Goal: Task Accomplishment & Management: Manage account settings

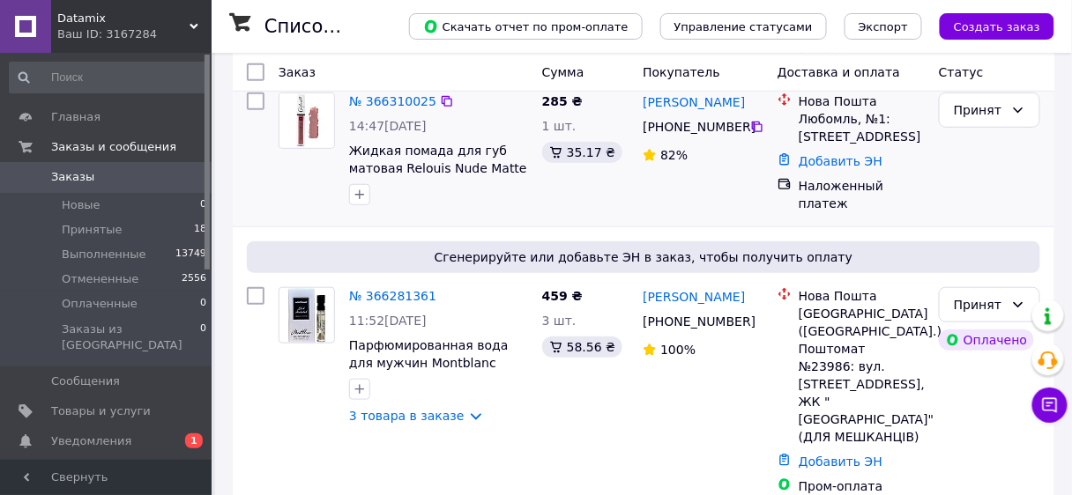
scroll to position [212, 0]
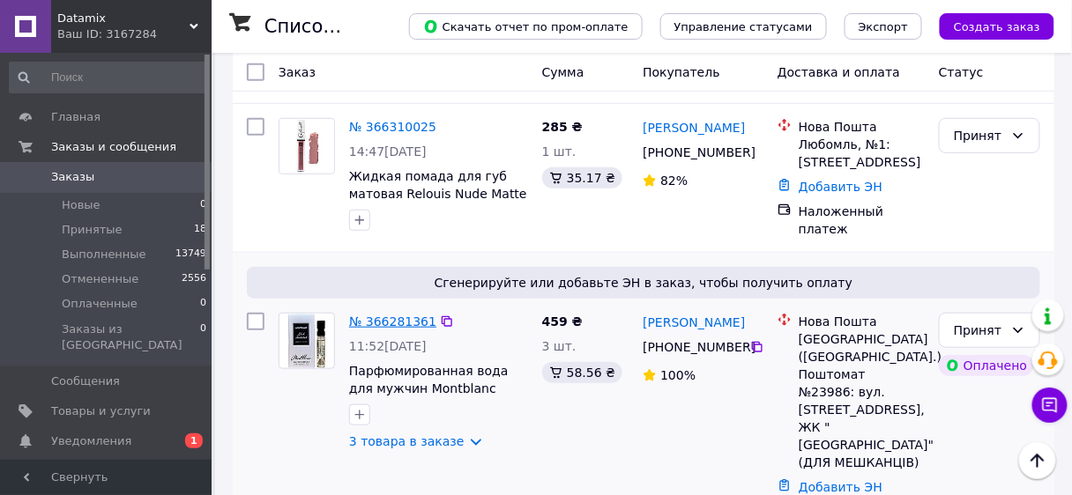
click at [376, 315] on link "№ 366281361" at bounding box center [392, 322] width 87 height 14
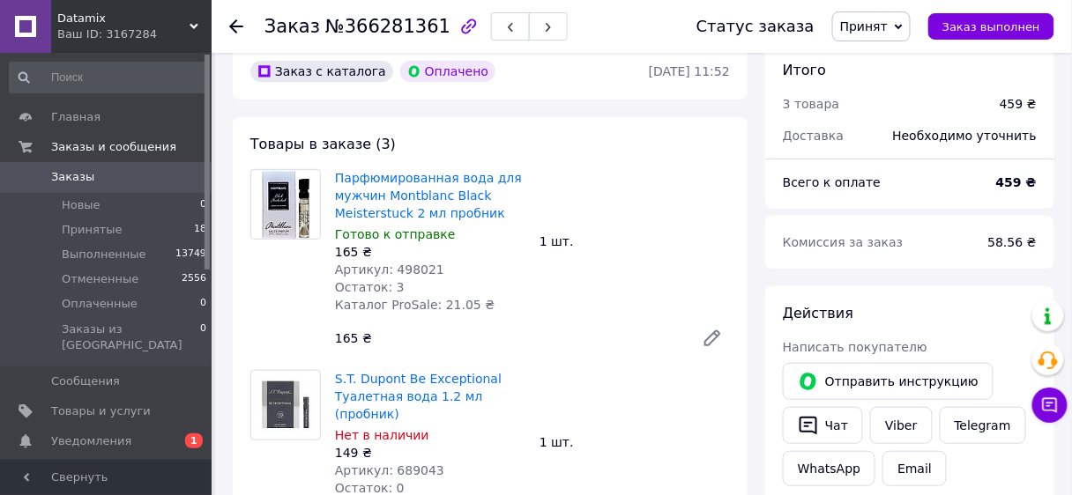
scroll to position [71, 0]
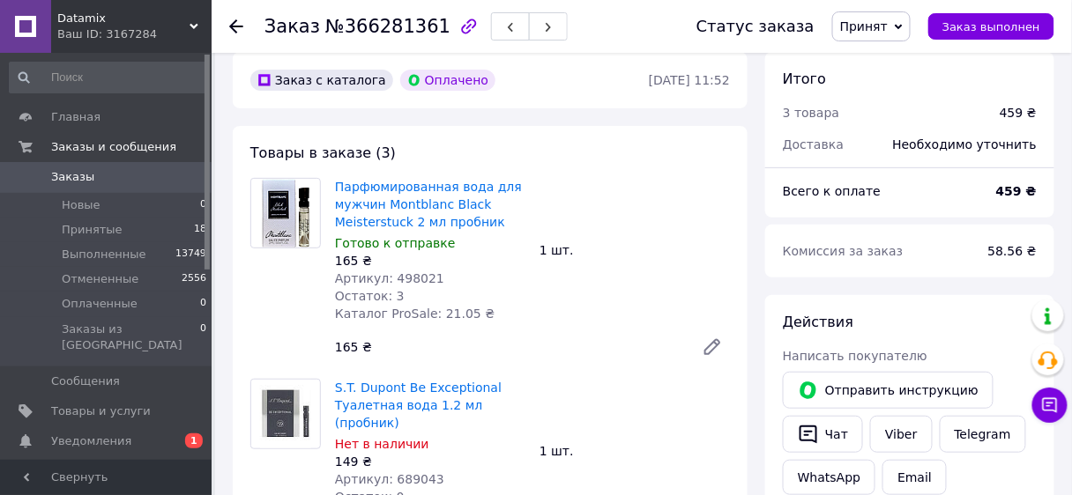
click at [714, 348] on icon at bounding box center [712, 347] width 14 height 14
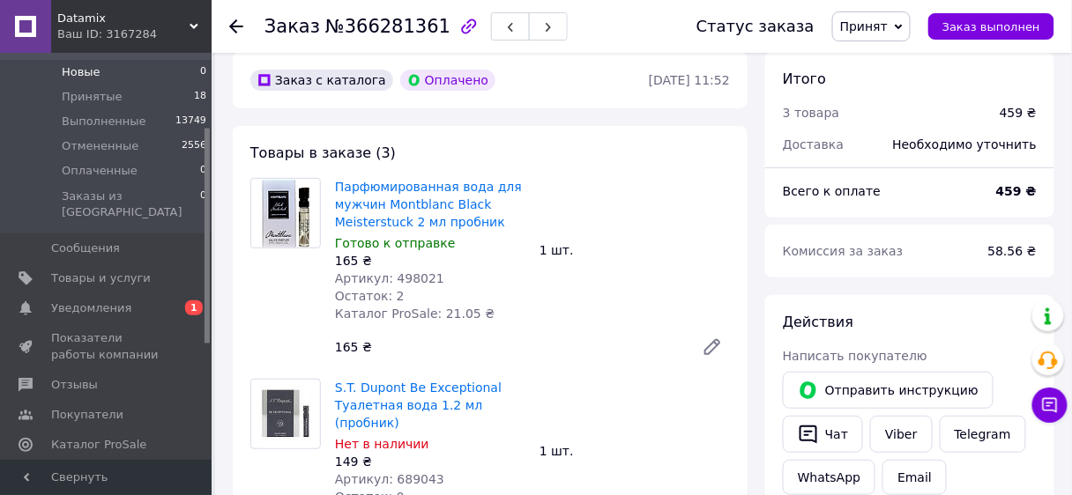
scroll to position [141, 0]
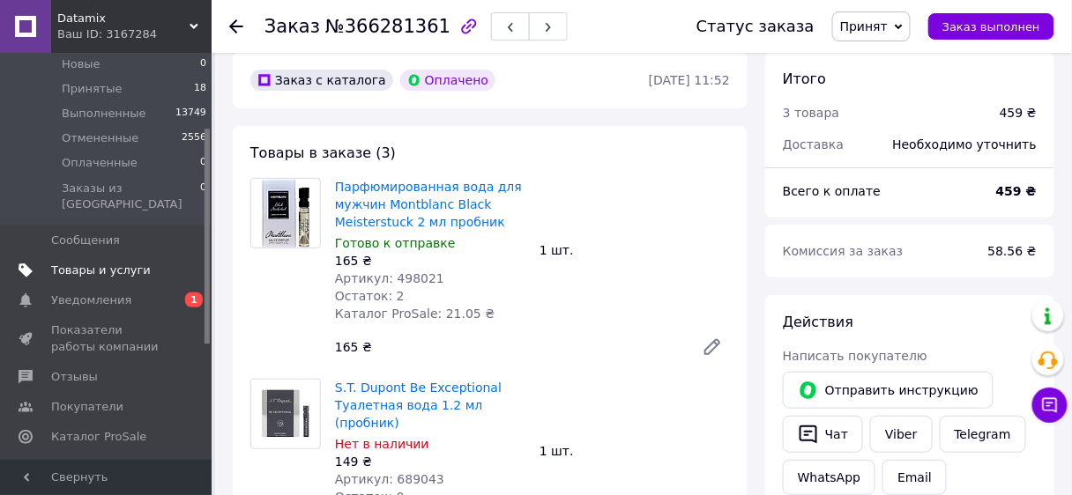
click at [89, 263] on span "Товары и услуги" at bounding box center [101, 271] width 100 height 16
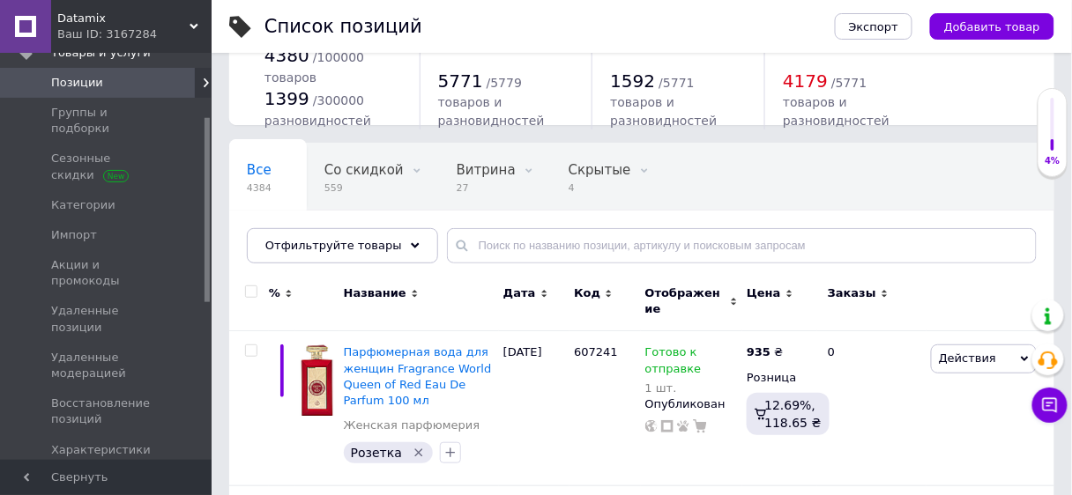
scroll to position [141, 0]
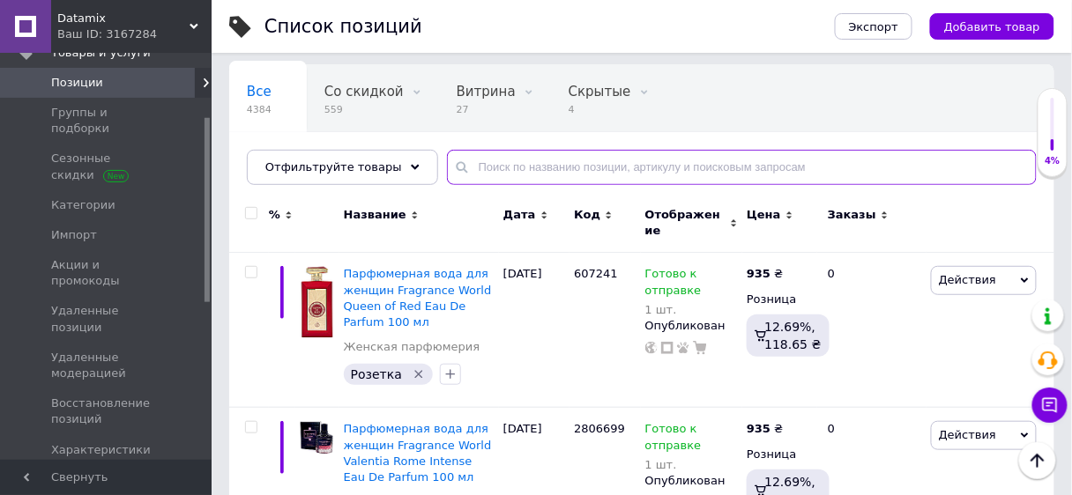
paste input "30025"
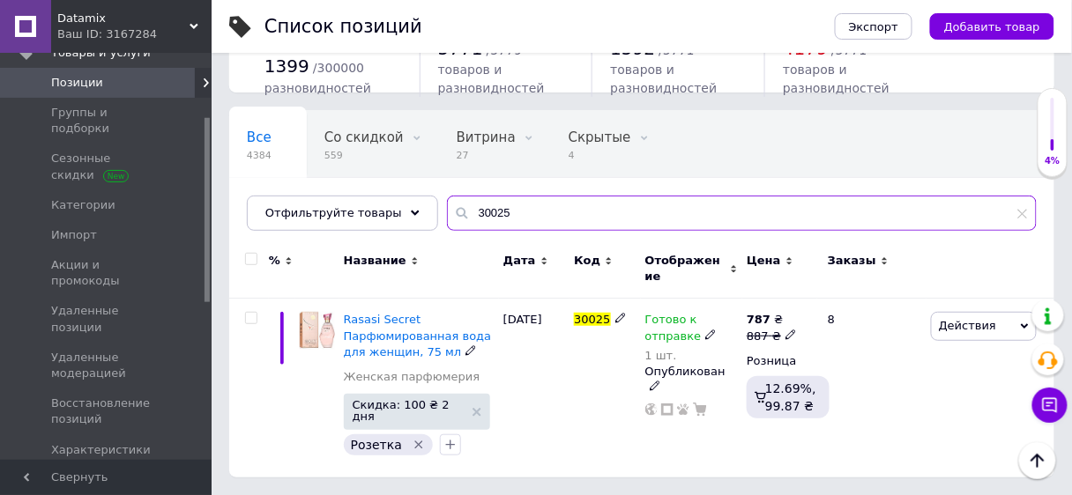
scroll to position [73, 0]
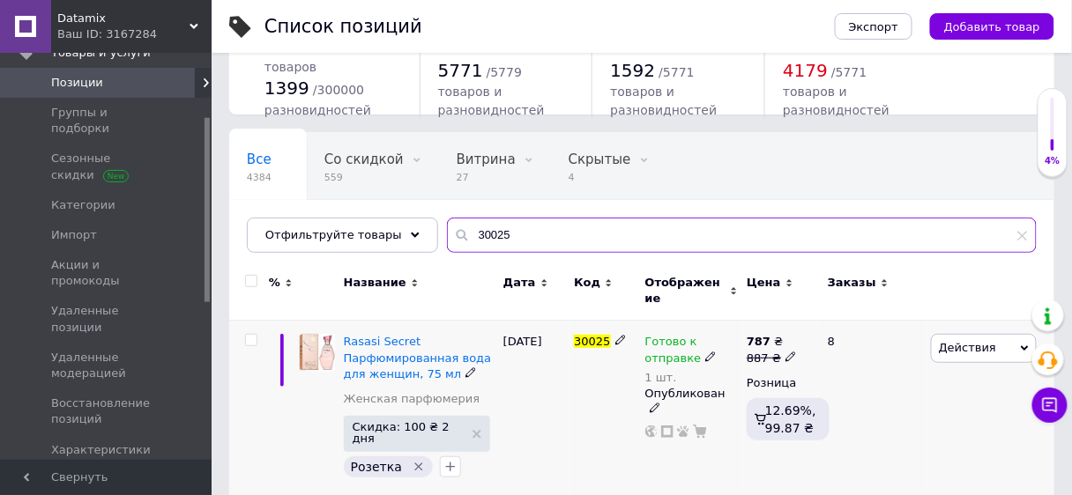
type input "30025"
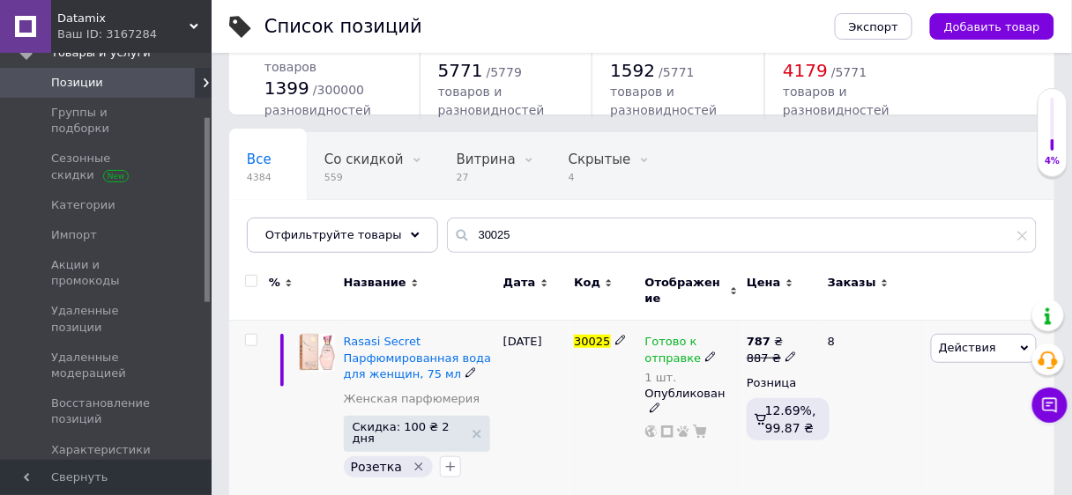
click at [705, 352] on icon at bounding box center [710, 357] width 11 height 11
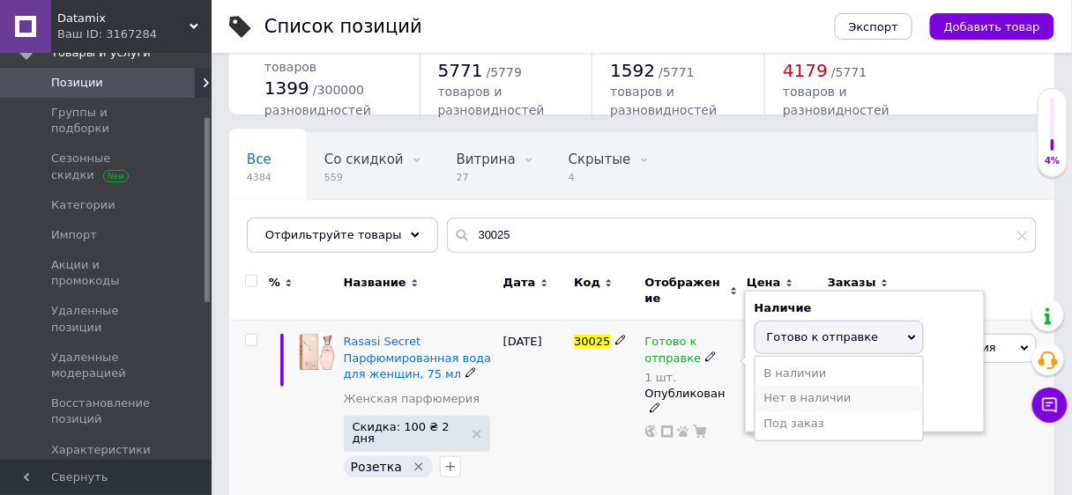
click at [787, 390] on li "Нет в наличии" at bounding box center [840, 398] width 168 height 25
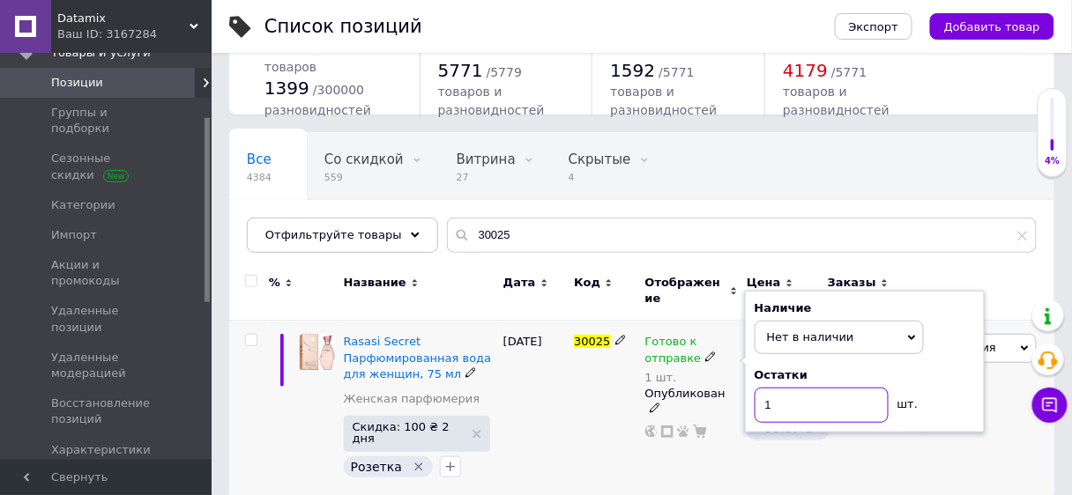
click at [786, 390] on input "1" at bounding box center [822, 405] width 134 height 35
type input "0"
click at [523, 369] on div "18.08.2025" at bounding box center [534, 410] width 71 height 179
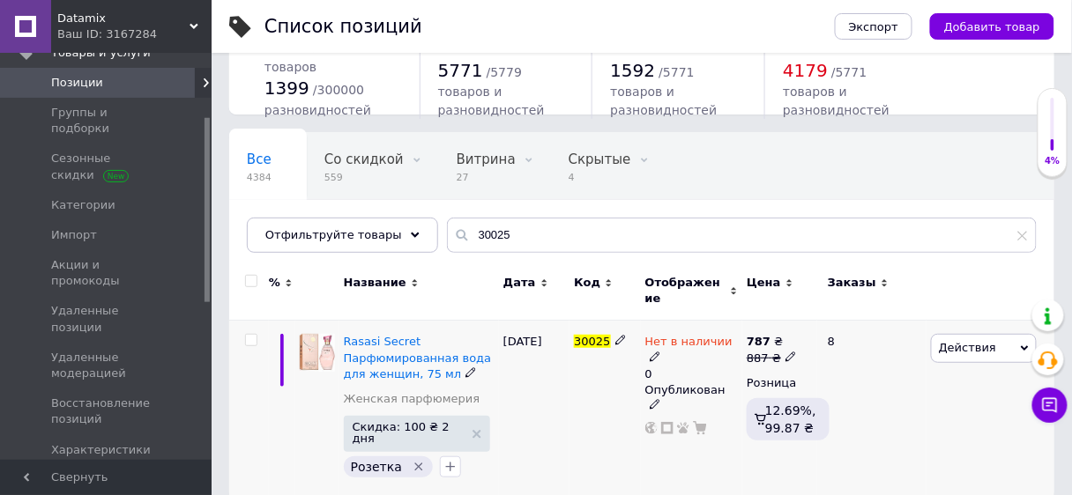
click at [545, 371] on div "18.08.2025" at bounding box center [534, 410] width 71 height 179
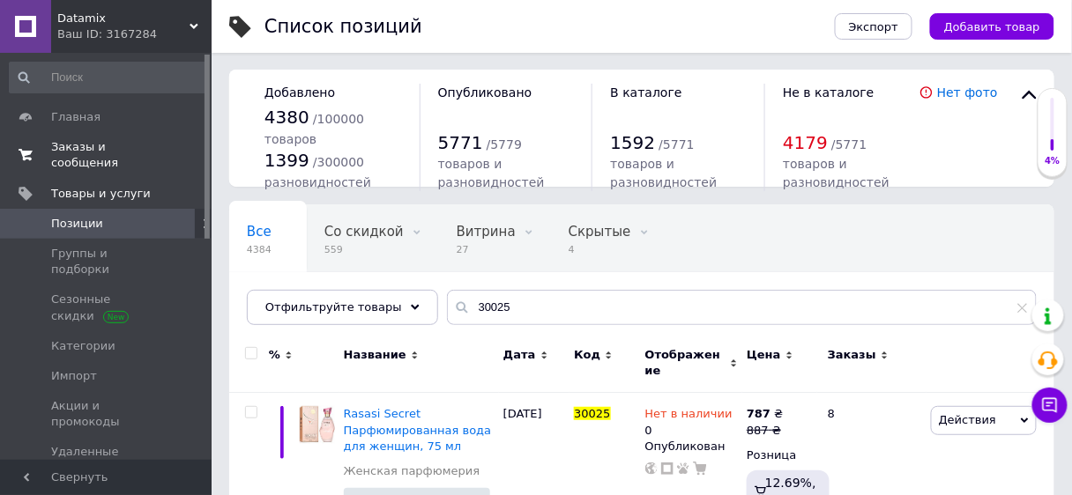
scroll to position [0, 0]
click at [93, 147] on span "Заказы и сообщения" at bounding box center [107, 155] width 112 height 32
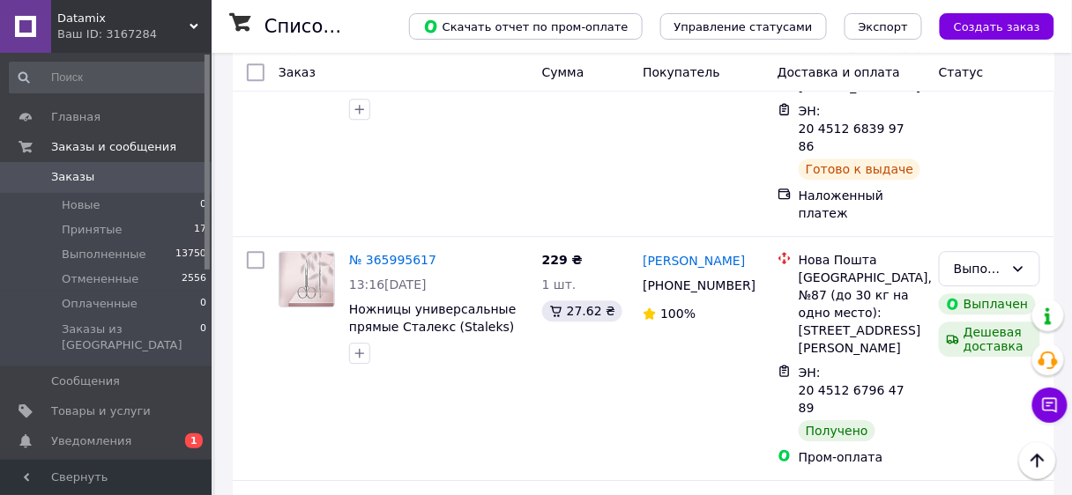
scroll to position [2821, 0]
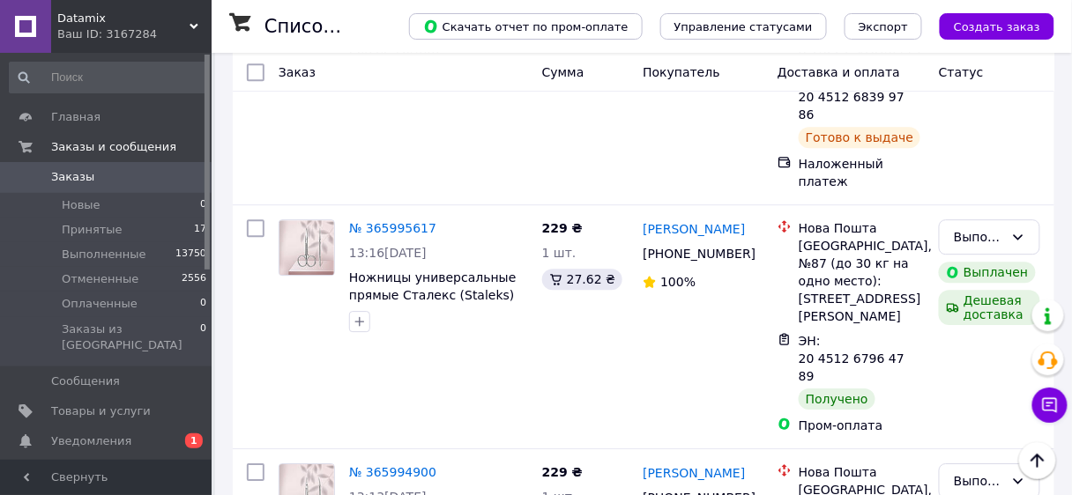
click at [145, 26] on span "Datamix" at bounding box center [123, 19] width 132 height 16
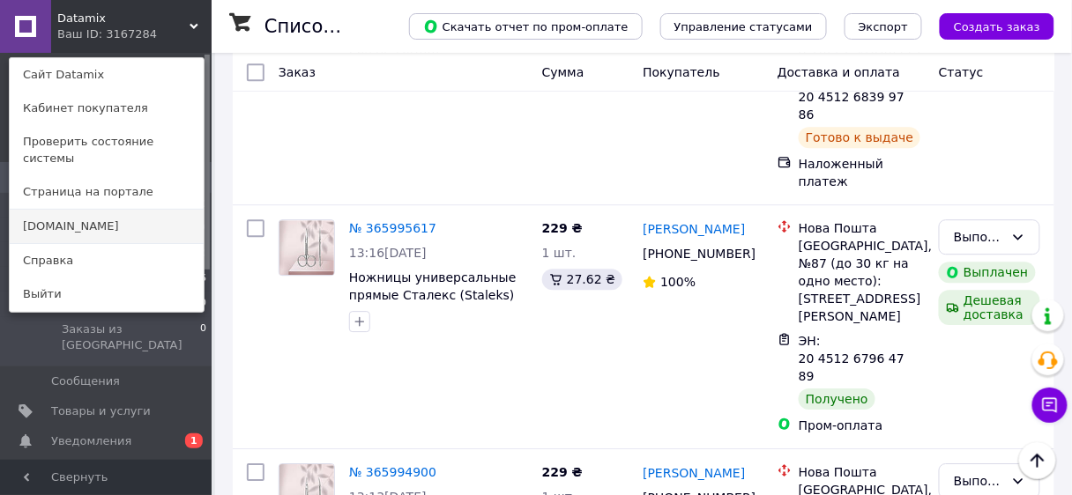
click at [83, 210] on link "[DOMAIN_NAME]" at bounding box center [107, 227] width 194 height 34
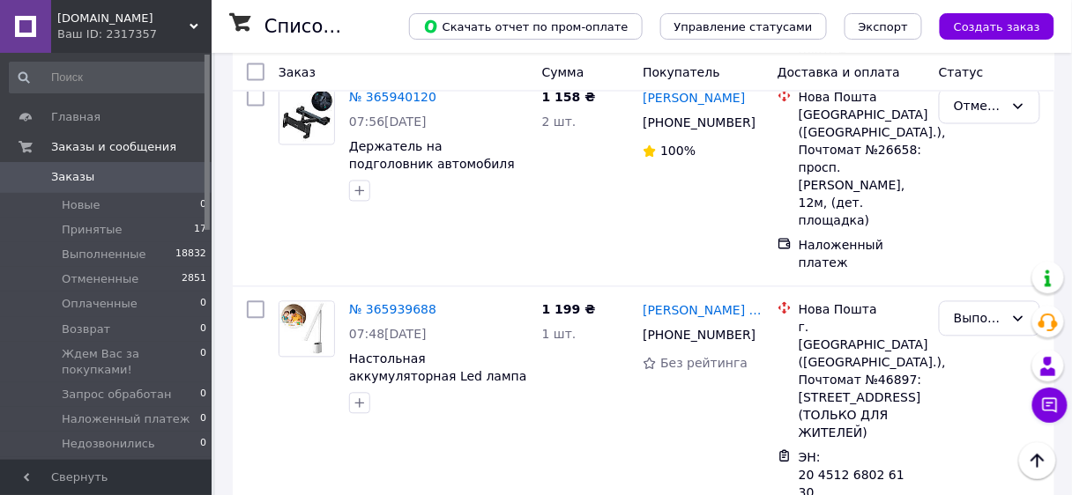
scroll to position [4384, 0]
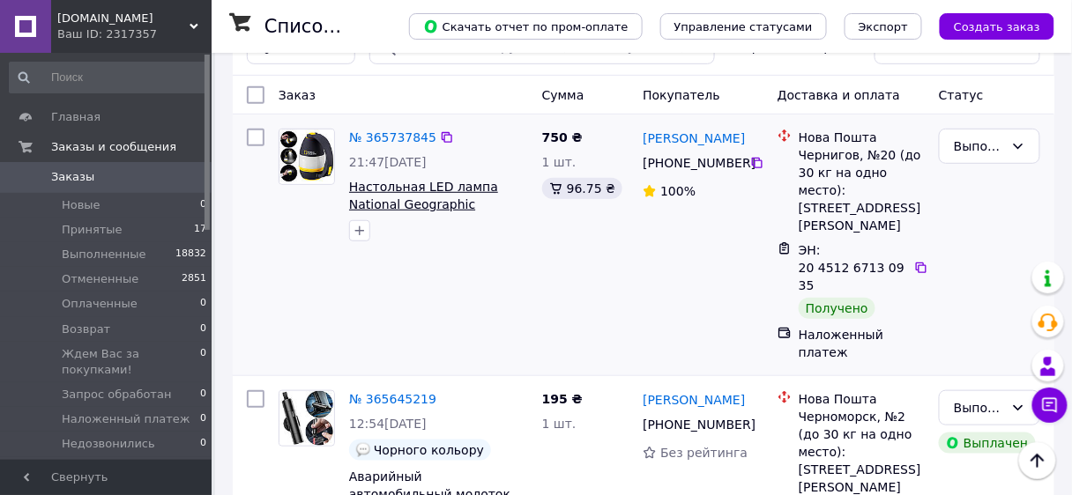
scroll to position [141, 0]
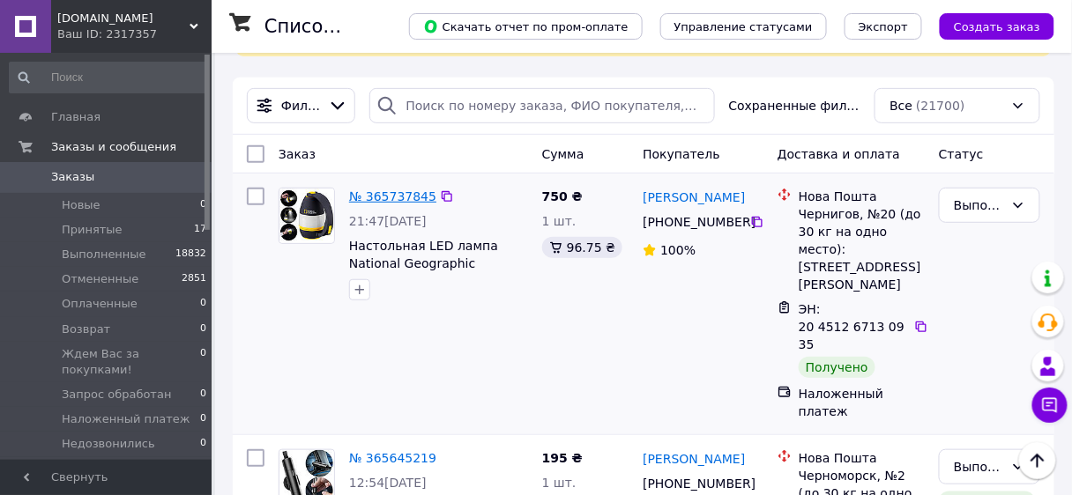
click at [392, 197] on link "№ 365737845" at bounding box center [392, 197] width 87 height 14
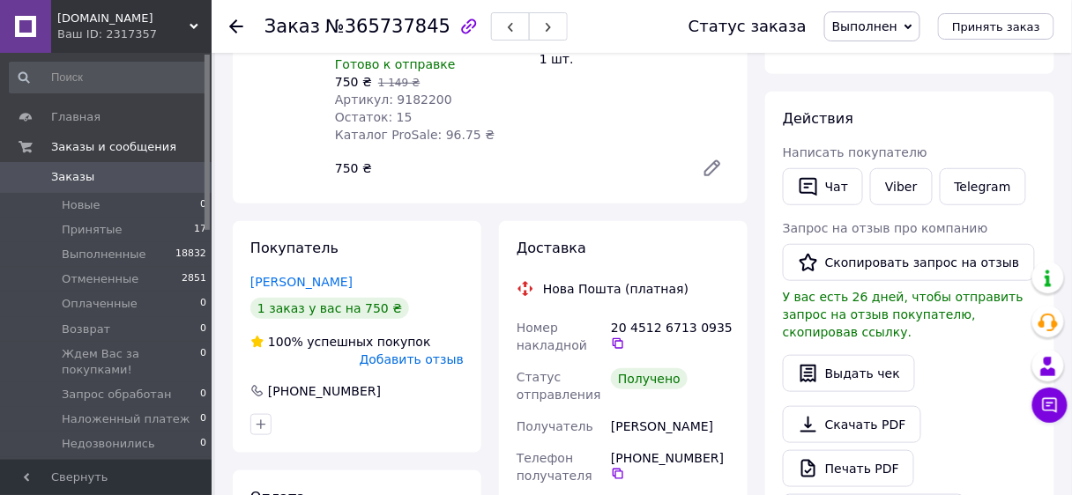
scroll to position [212, 0]
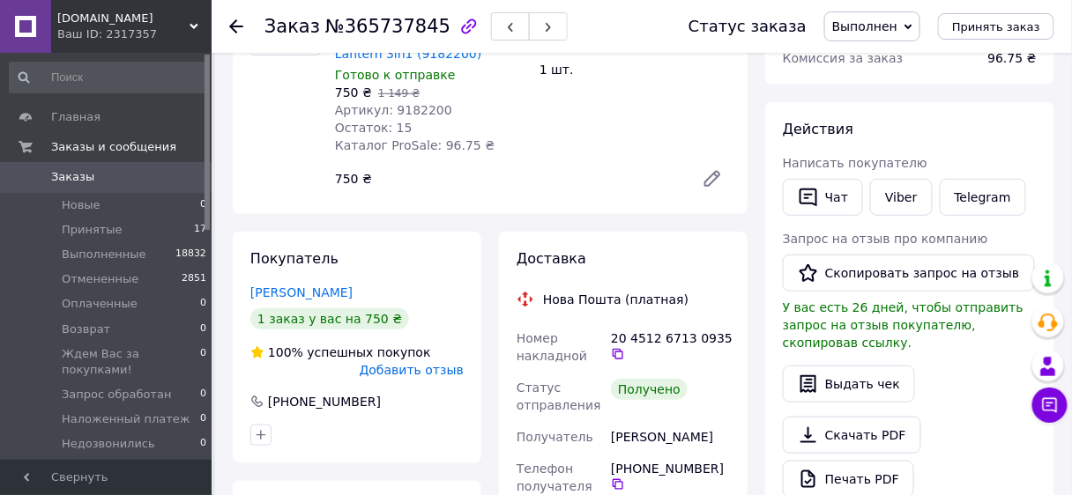
click at [133, 32] on div "Ваш ID: 2317357" at bounding box center [134, 34] width 154 height 16
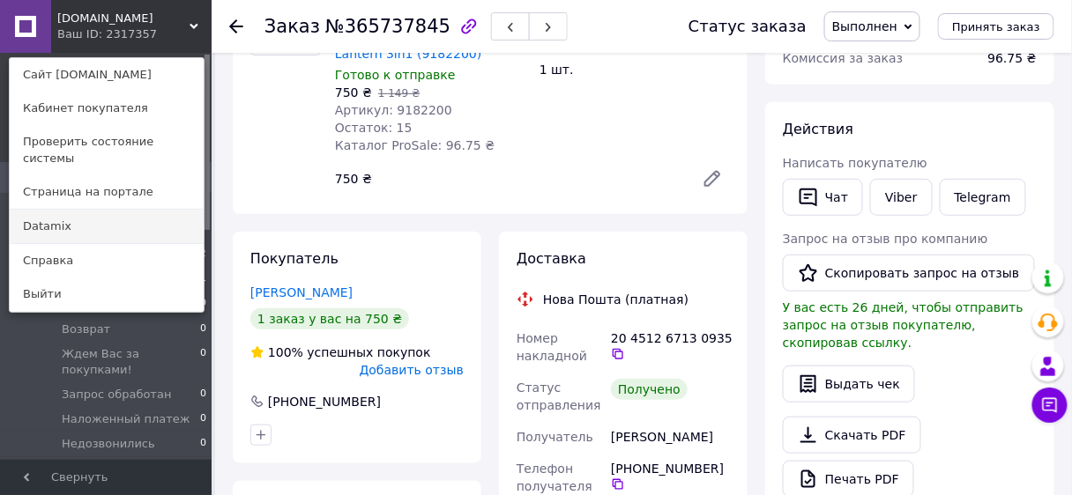
click at [56, 210] on link "Datamix" at bounding box center [107, 227] width 194 height 34
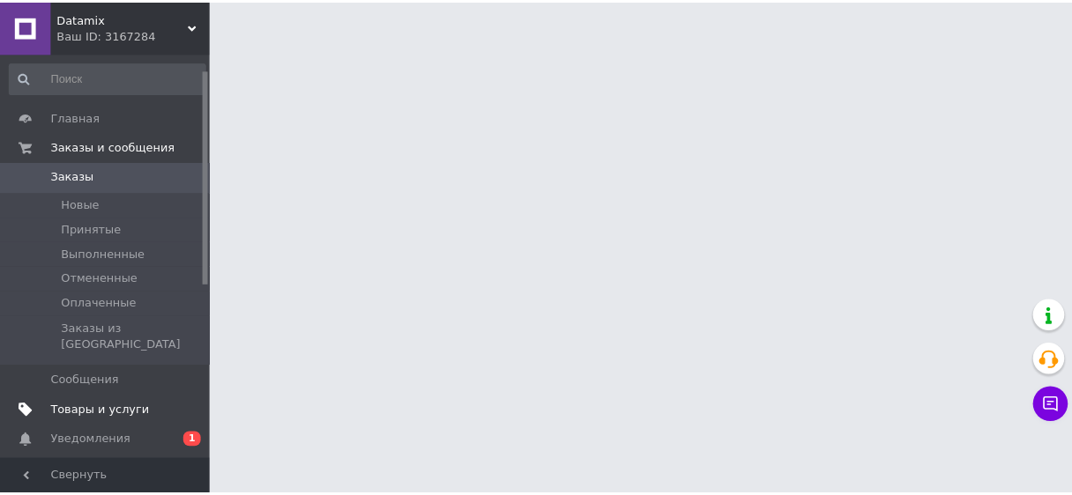
scroll to position [212, 0]
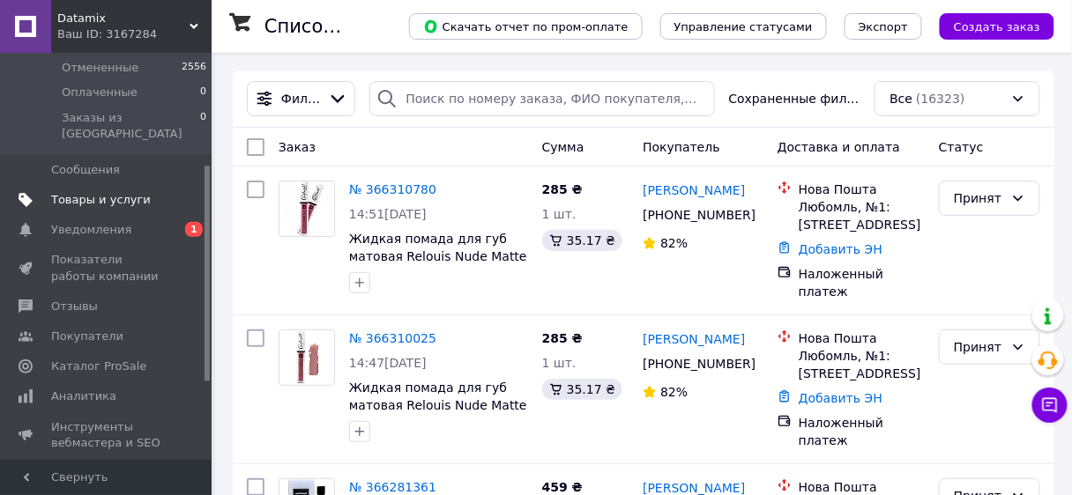
click at [81, 192] on span "Товары и услуги" at bounding box center [101, 200] width 100 height 16
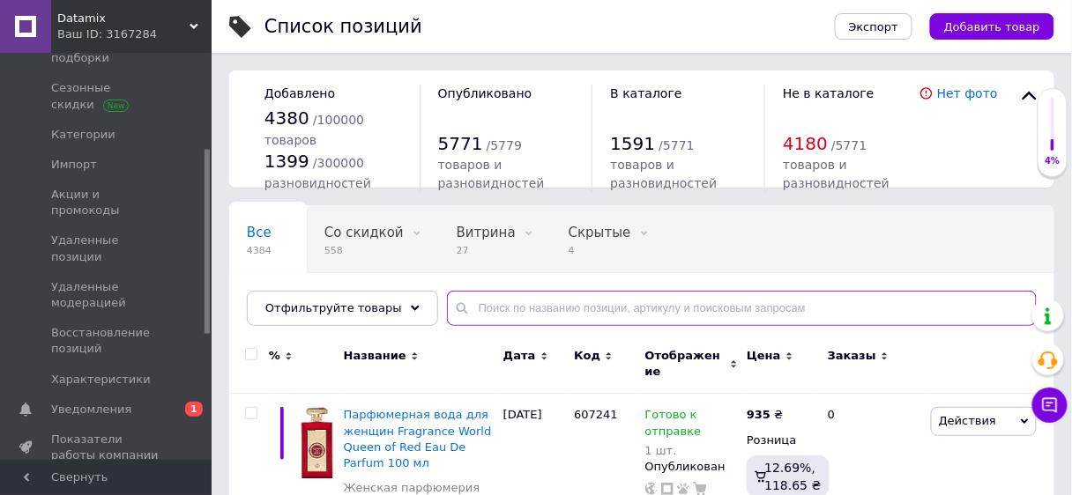
paste input "63312"
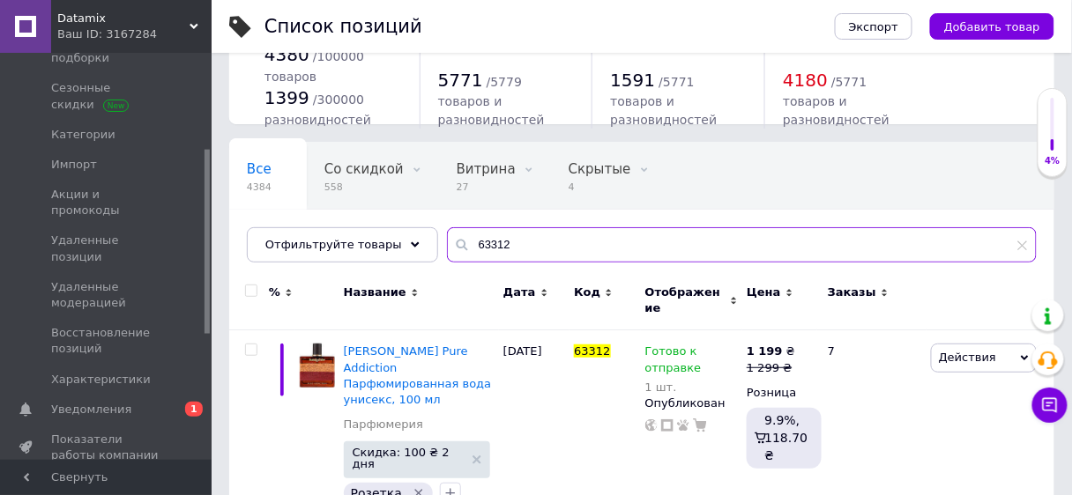
scroll to position [73, 0]
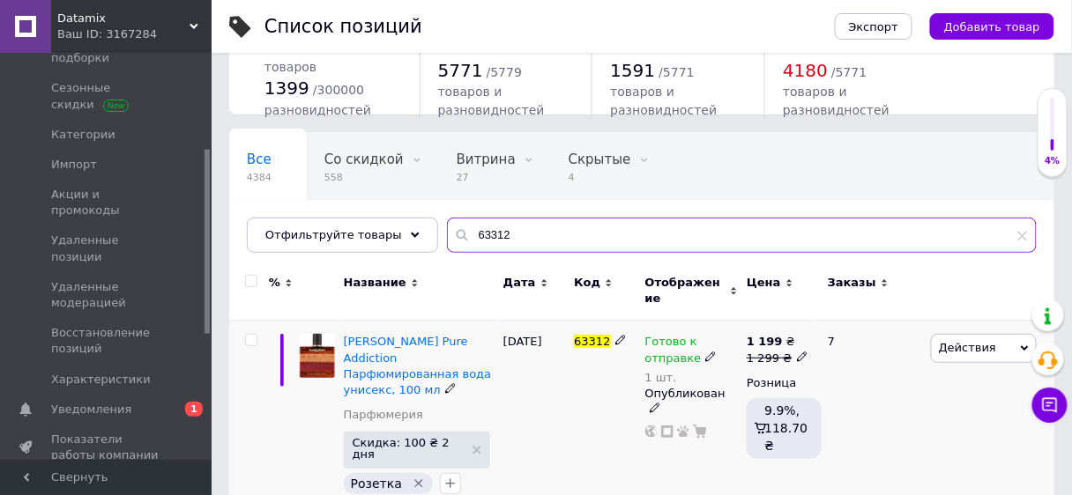
type input "63312"
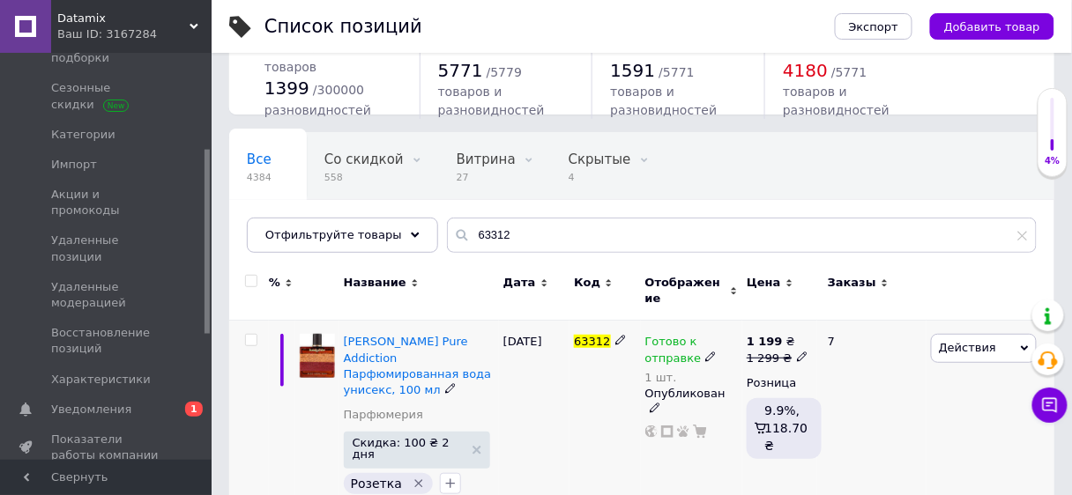
click at [705, 352] on icon at bounding box center [710, 357] width 11 height 11
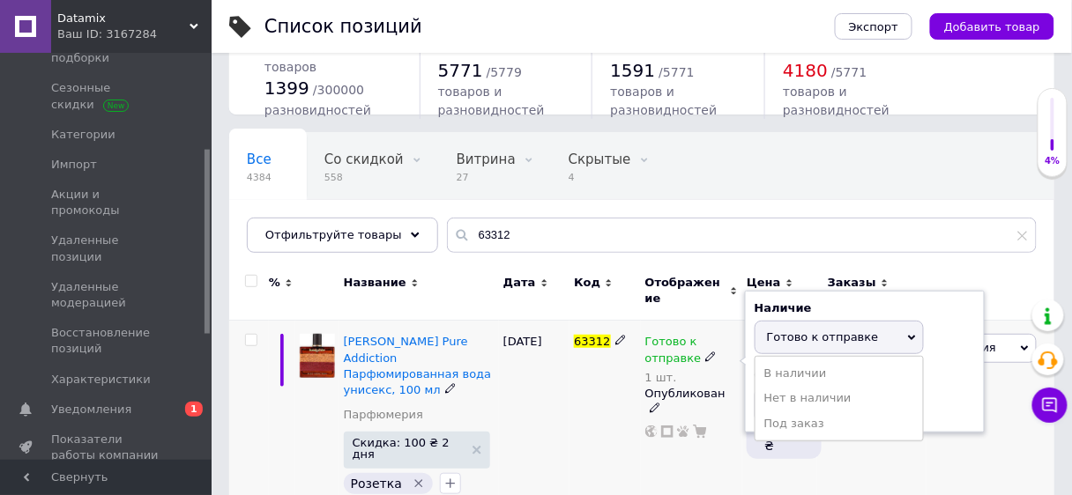
click at [790, 331] on span "Готово к отправке" at bounding box center [823, 337] width 112 height 13
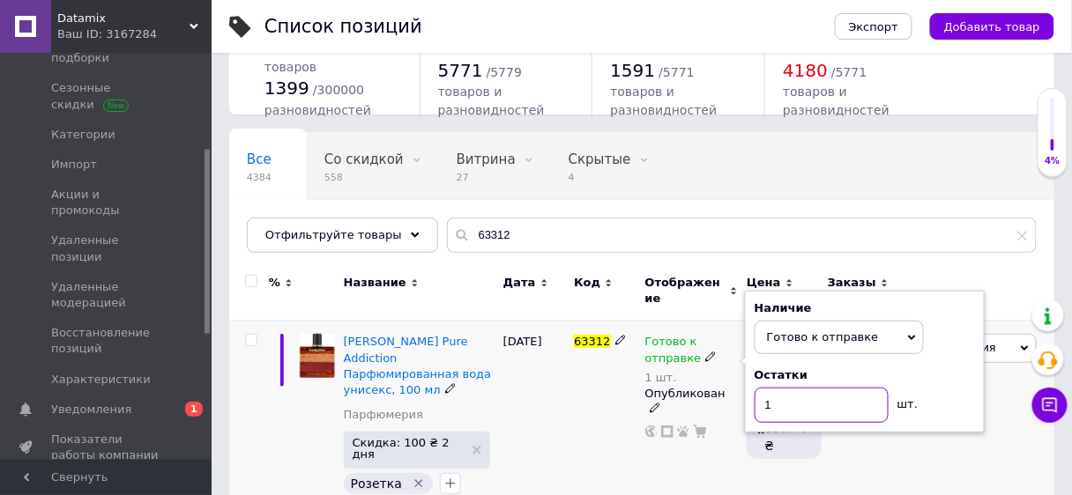
click at [783, 399] on input "1" at bounding box center [822, 405] width 134 height 35
type input "0"
click at [600, 391] on div "63312" at bounding box center [605, 419] width 71 height 196
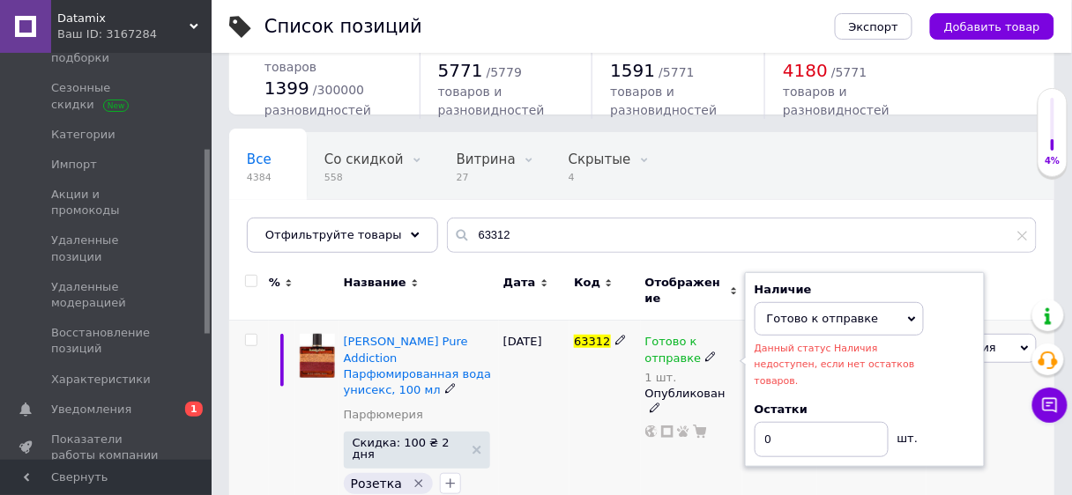
click at [771, 312] on span "Готово к отправке" at bounding box center [823, 318] width 112 height 13
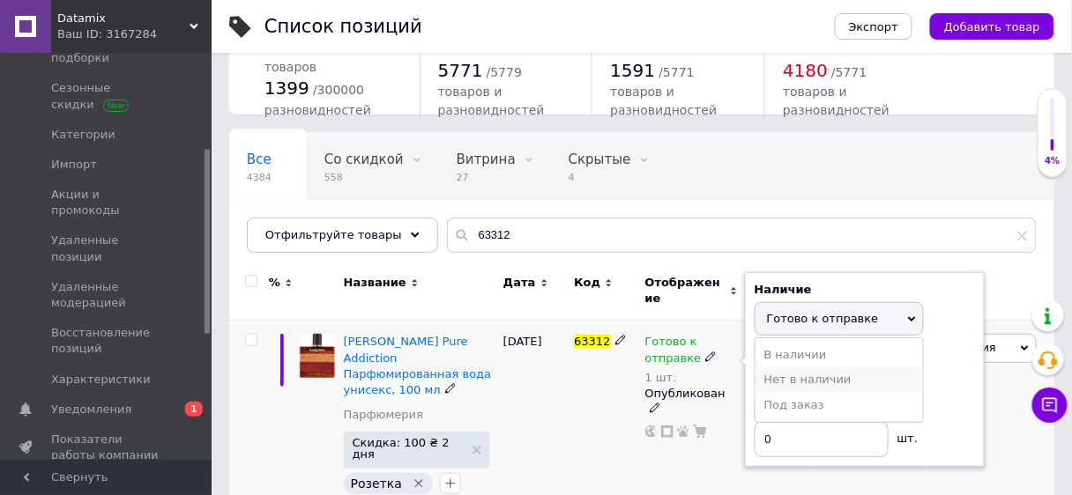
click at [793, 368] on li "Нет в наличии" at bounding box center [840, 380] width 168 height 25
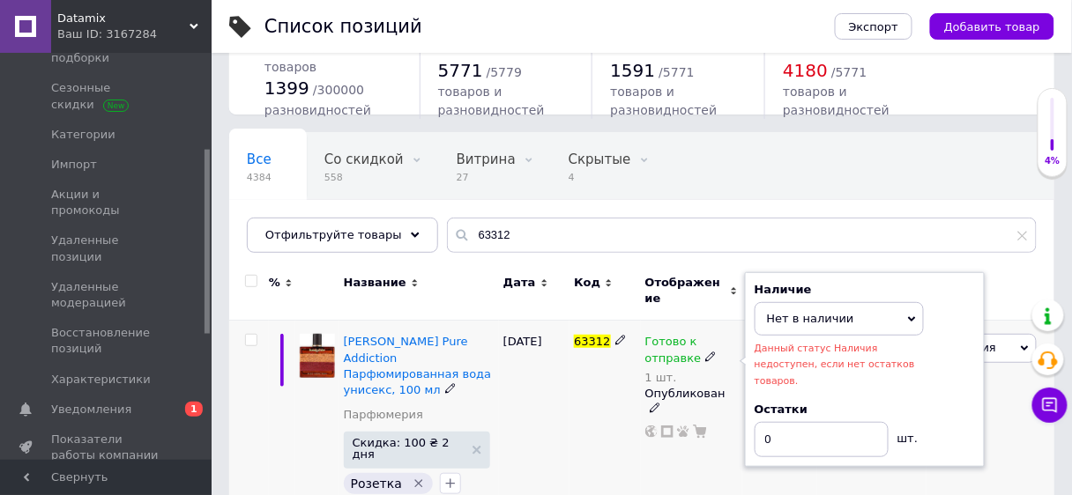
click at [579, 406] on div "63312" at bounding box center [605, 419] width 71 height 196
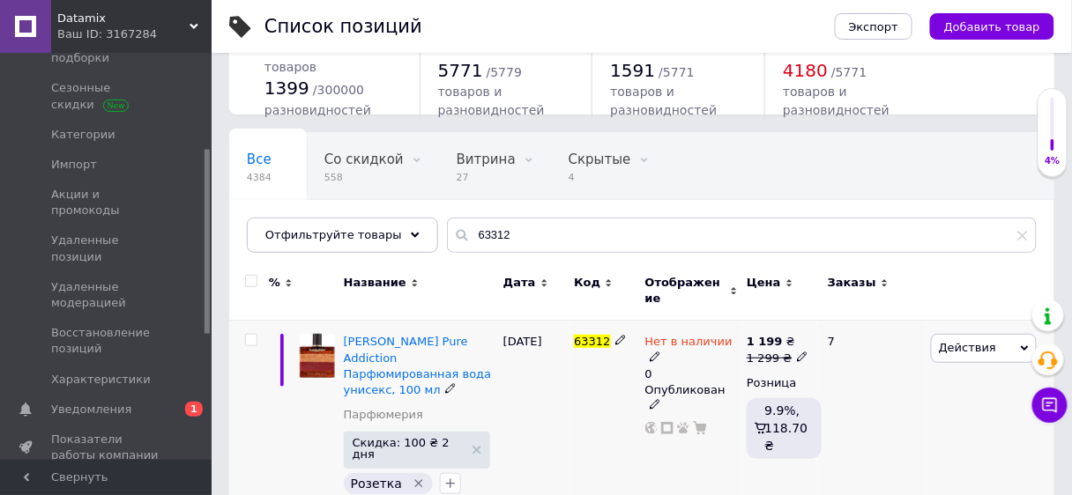
click at [579, 404] on div "63312" at bounding box center [605, 419] width 71 height 196
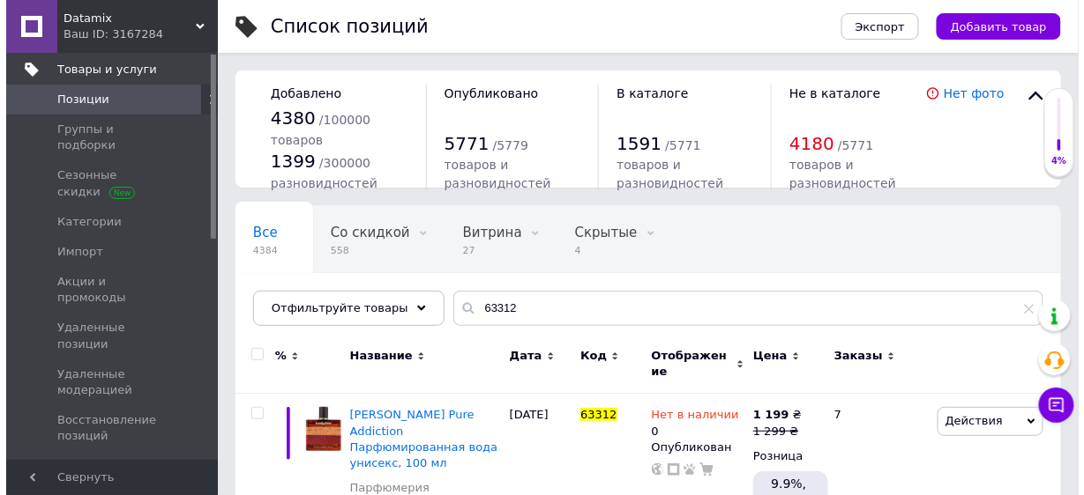
scroll to position [0, 0]
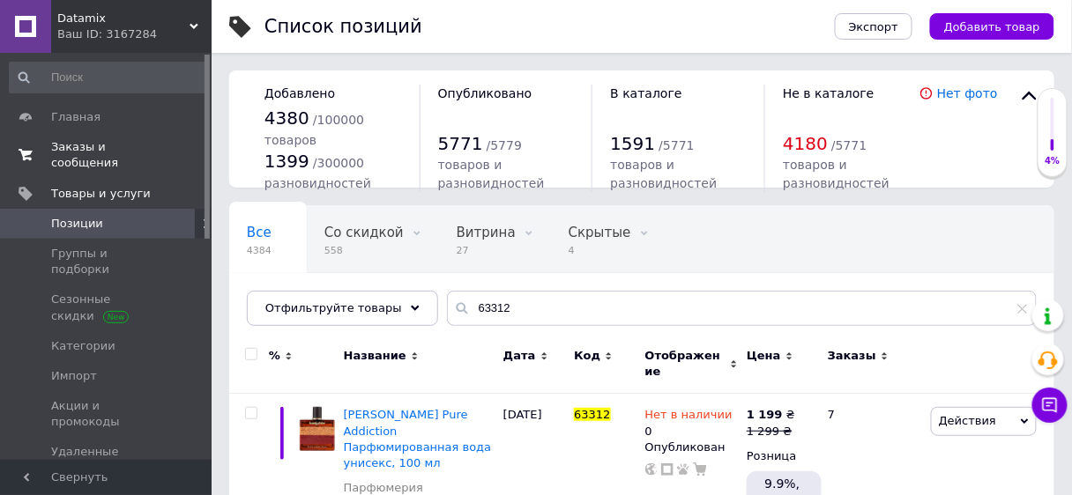
click at [73, 145] on span "Заказы и сообщения" at bounding box center [107, 155] width 112 height 32
